Goal: Find contact information: Find contact information

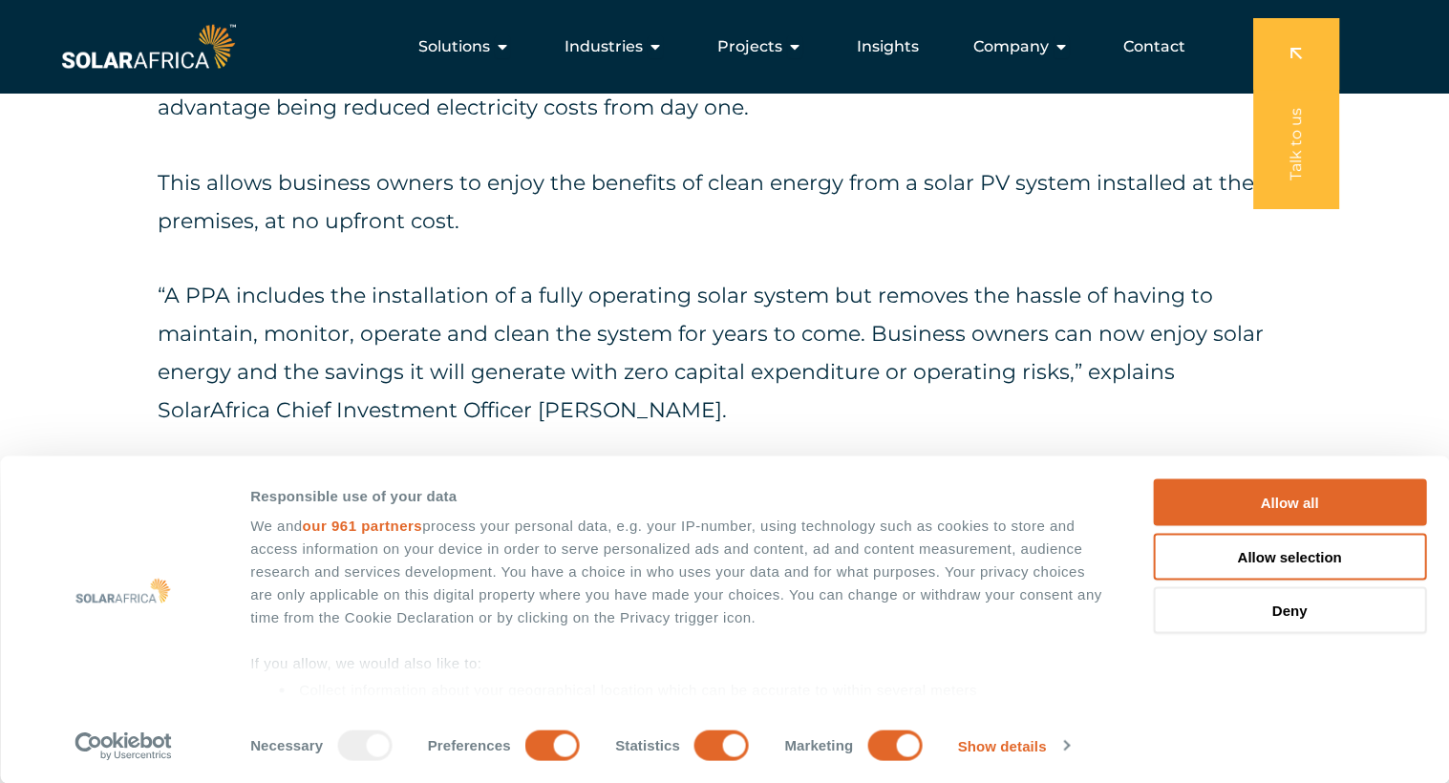
scroll to position [1888, 0]
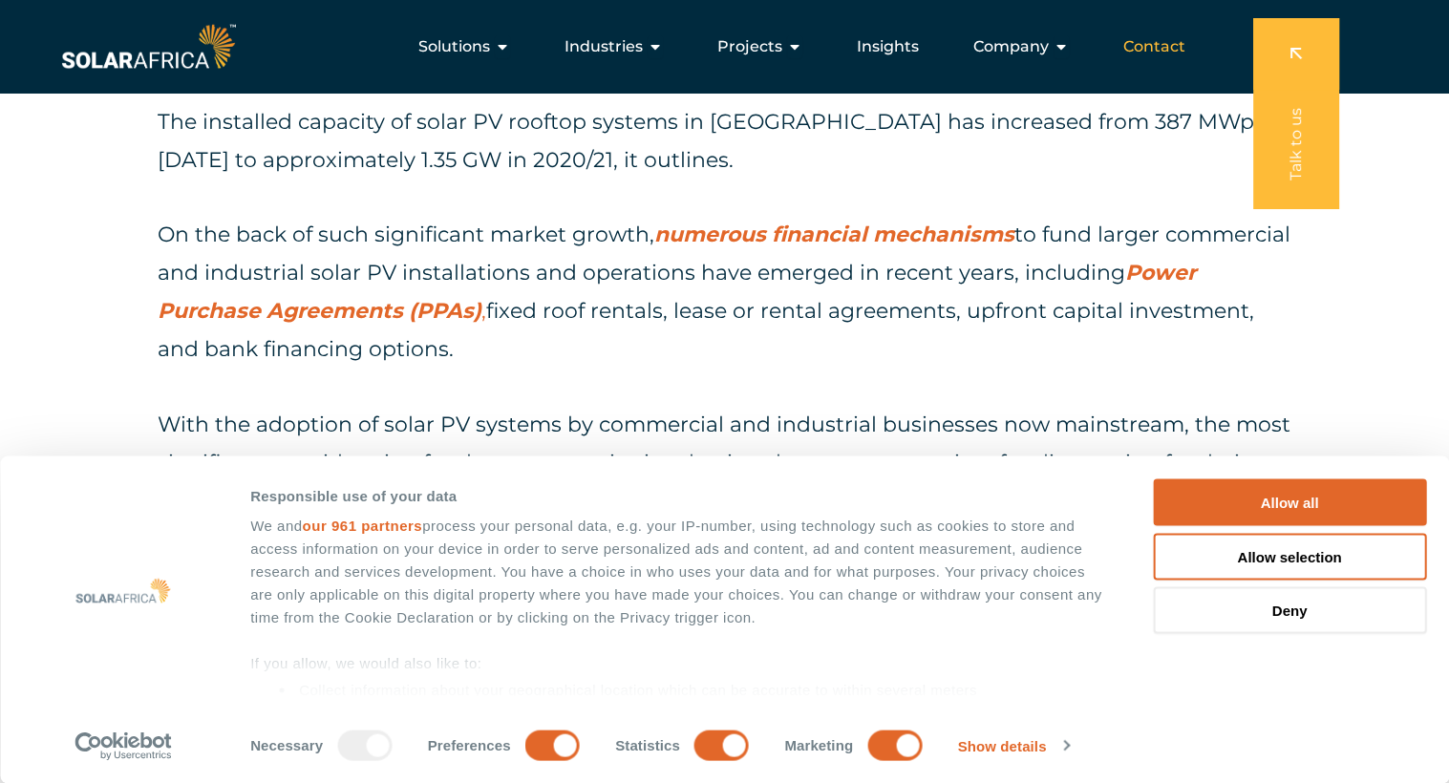
click at [1142, 54] on span "Contact" at bounding box center [1154, 46] width 62 height 23
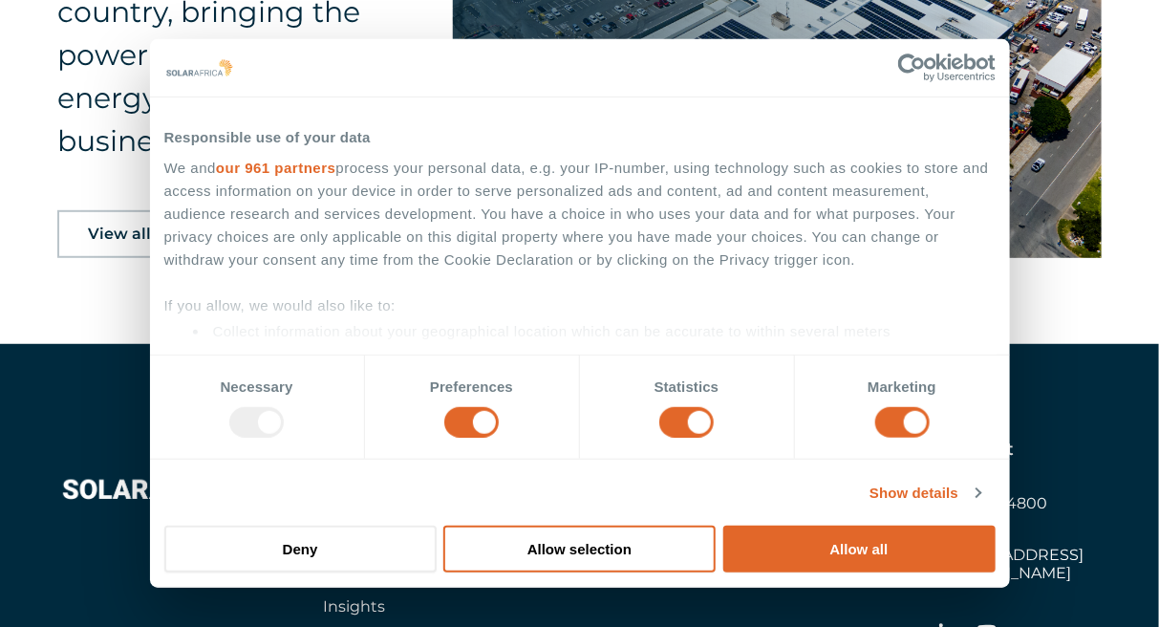
scroll to position [3148, 0]
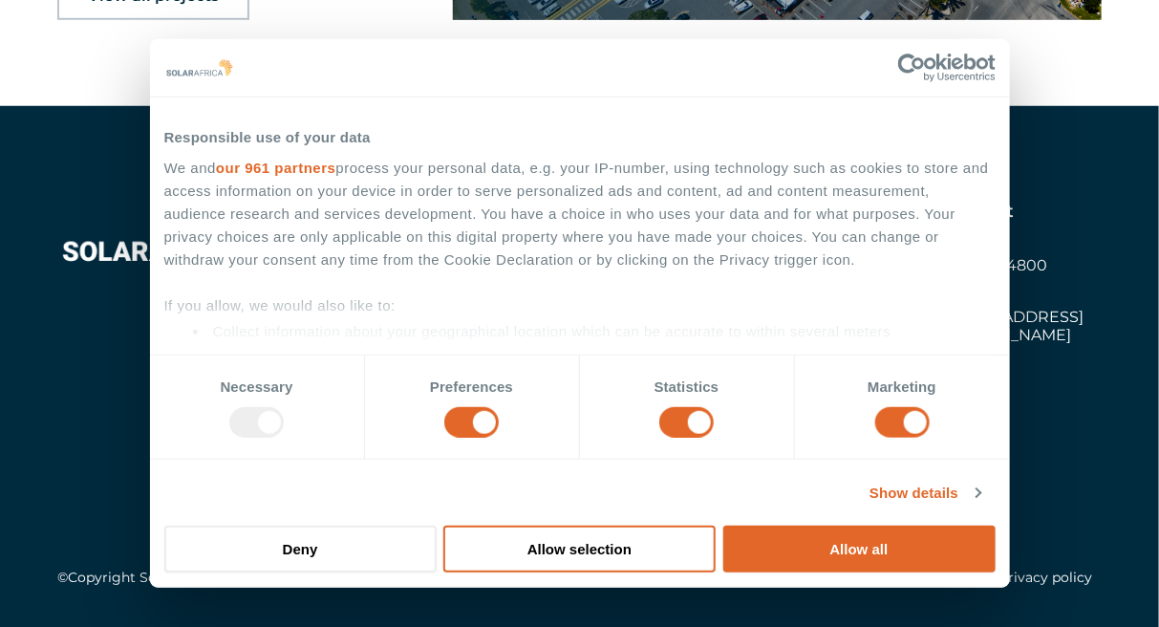
drag, startPoint x: 1440, startPoint y: 18, endPoint x: 1042, endPoint y: 481, distance: 610.9
click at [1042, 481] on div "©Copyright SolarAfrica Energy. All rights reserved. Privacy policy" at bounding box center [579, 505] width 1044 height 179
click at [1057, 145] on div "Learn Solutions Company Insights Explore Industries Projects Collaborate Contac…" at bounding box center [579, 398] width 1159 height 584
click at [348, 541] on button "Deny" at bounding box center [300, 548] width 272 height 47
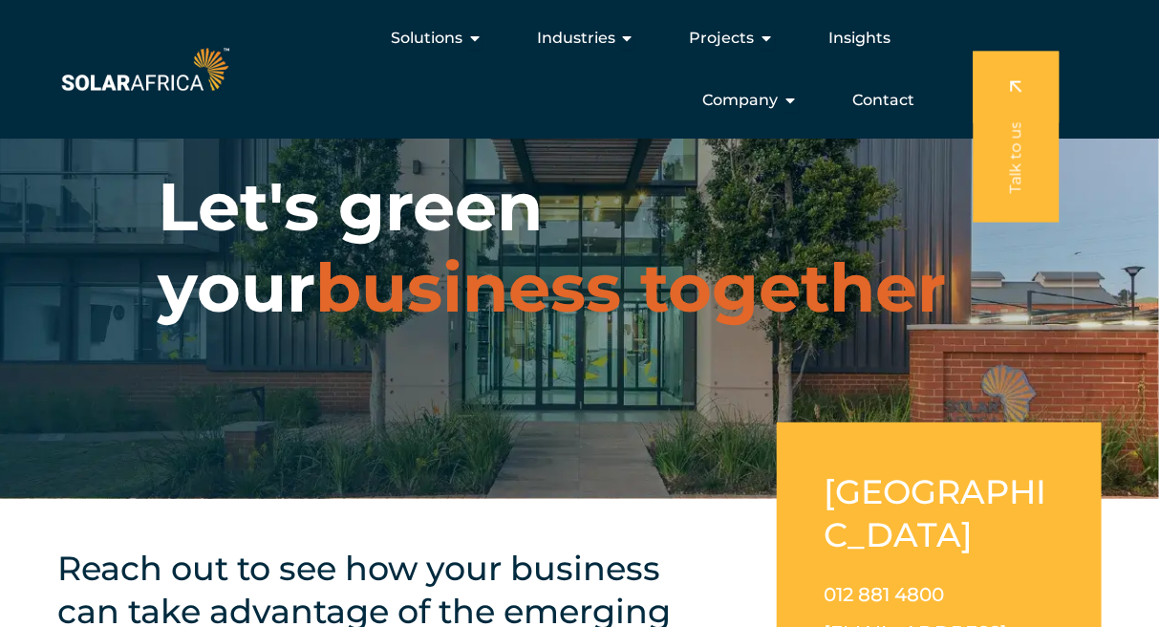
scroll to position [0, 0]
